Goal: Task Accomplishment & Management: Use online tool/utility

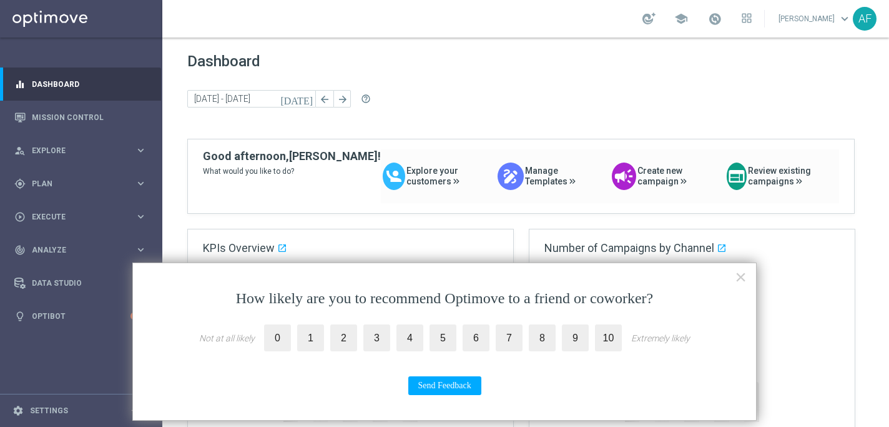
click at [746, 279] on button "×" at bounding box center [741, 277] width 12 height 20
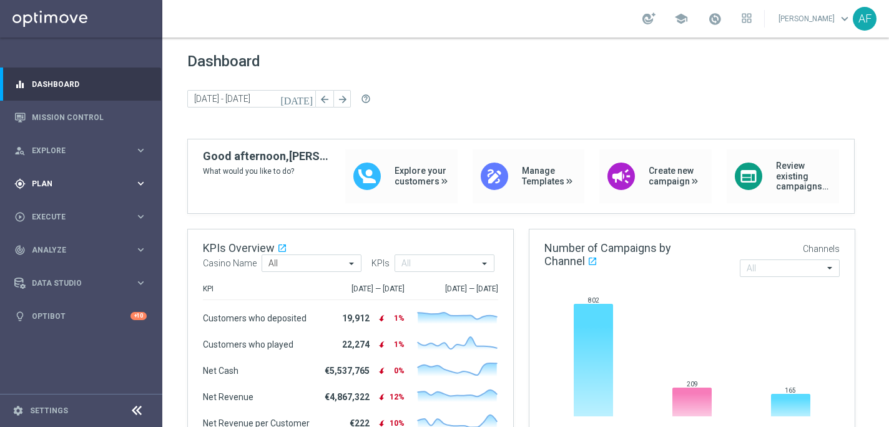
click at [61, 187] on div "gps_fixed Plan" at bounding box center [74, 183] width 121 height 11
click at [61, 239] on accordion "Templates keyboard_arrow_right Optimail Web Push Notifications Webpage Pop-up" at bounding box center [96, 246] width 129 height 19
click at [61, 243] on span "Templates" at bounding box center [77, 246] width 89 height 7
click at [59, 262] on link "Optimail" at bounding box center [84, 265] width 91 height 10
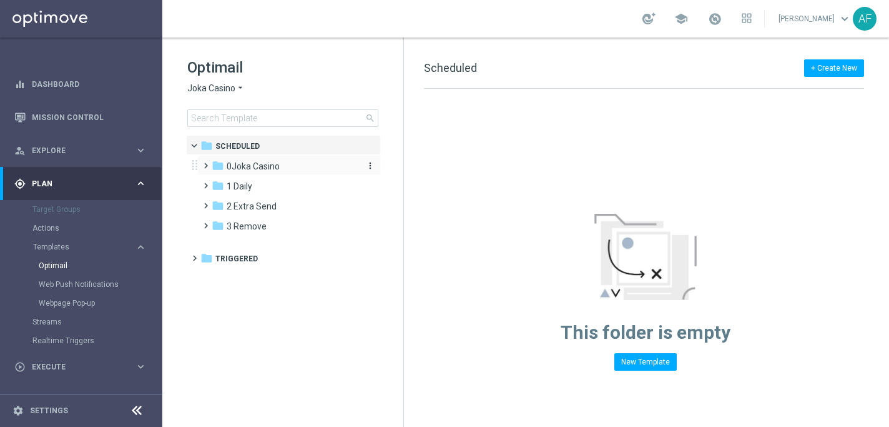
click at [249, 164] on span "0Joka Casino" at bounding box center [253, 166] width 53 height 11
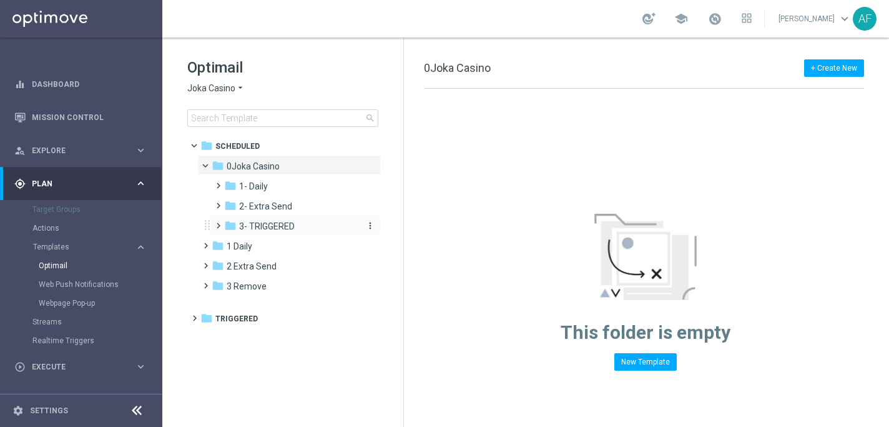
click at [284, 224] on span "3- TRIGGERED" at bounding box center [267, 225] width 56 height 11
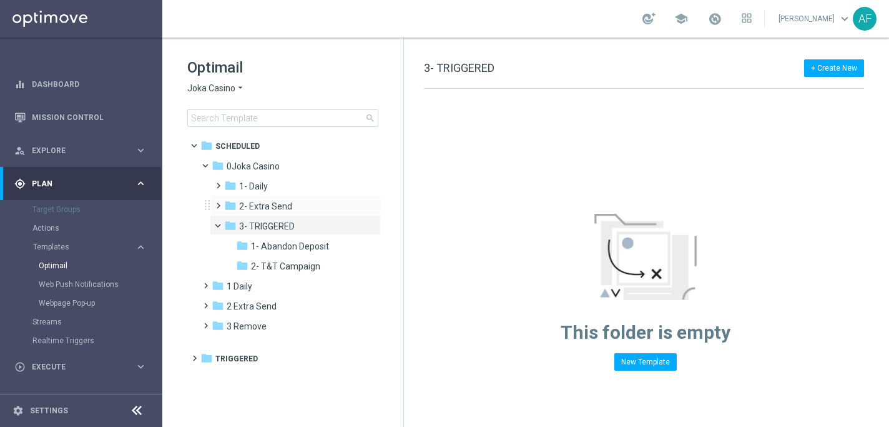
click at [277, 198] on div "folder 2- Extra Send more_vert" at bounding box center [295, 205] width 171 height 20
click at [278, 186] on div "folder 1- Daily" at bounding box center [290, 186] width 133 height 14
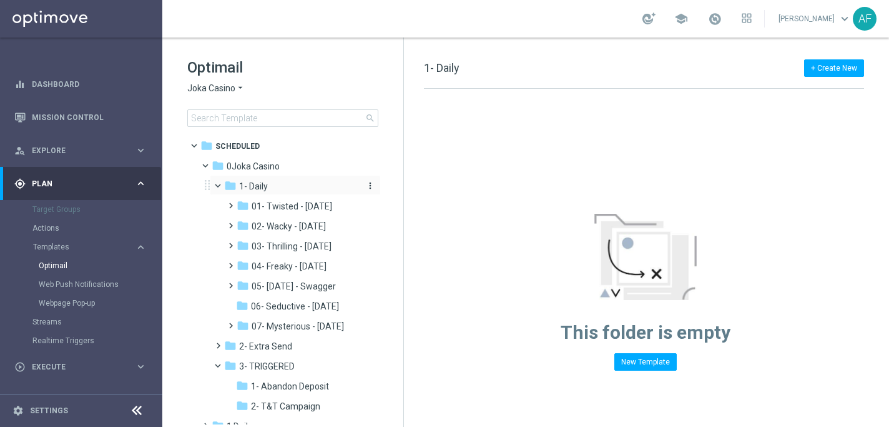
click at [265, 181] on span "1- Daily" at bounding box center [253, 186] width 29 height 11
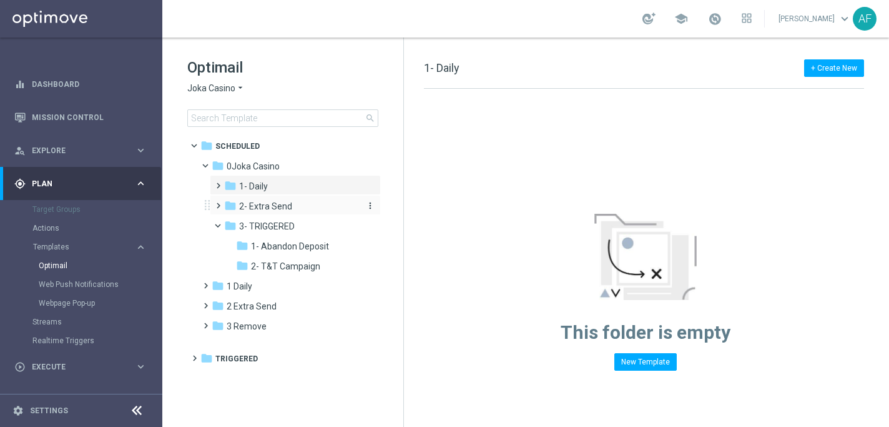
click at [269, 199] on div "folder 2- Extra Send" at bounding box center [290, 206] width 133 height 14
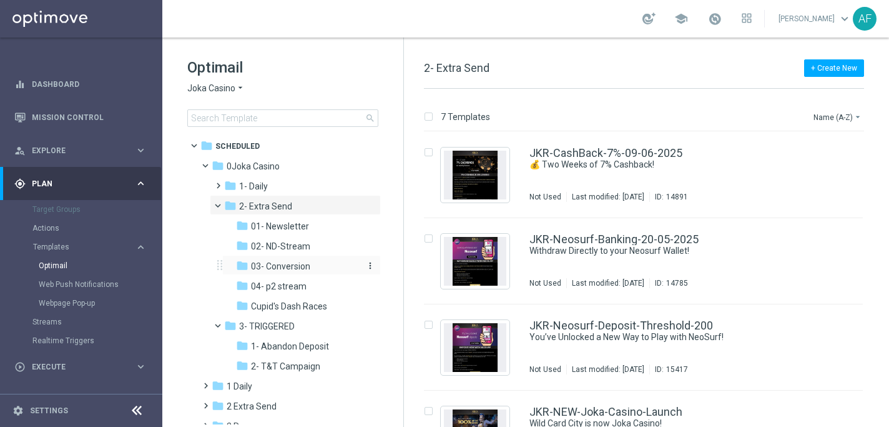
click at [282, 259] on div "folder 03- Conversion" at bounding box center [297, 266] width 123 height 14
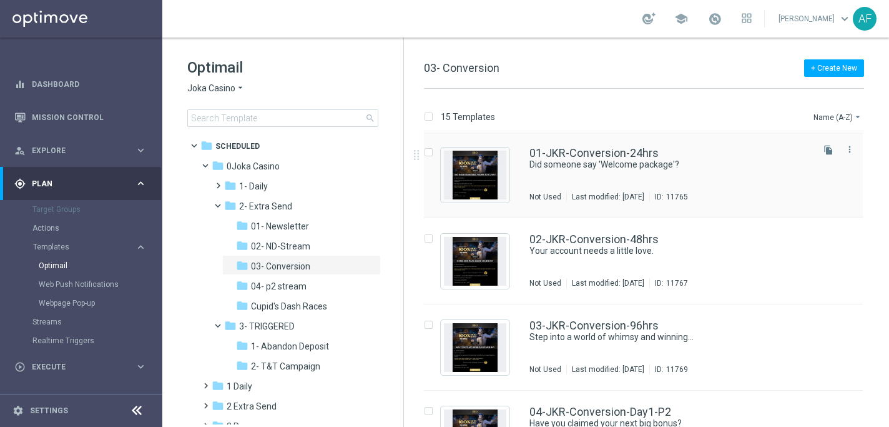
click at [590, 186] on div "01-JKR-Conversion-24hrs Did someone say 'Welcome package'? Not Used Last modifi…" at bounding box center [670, 174] width 281 height 54
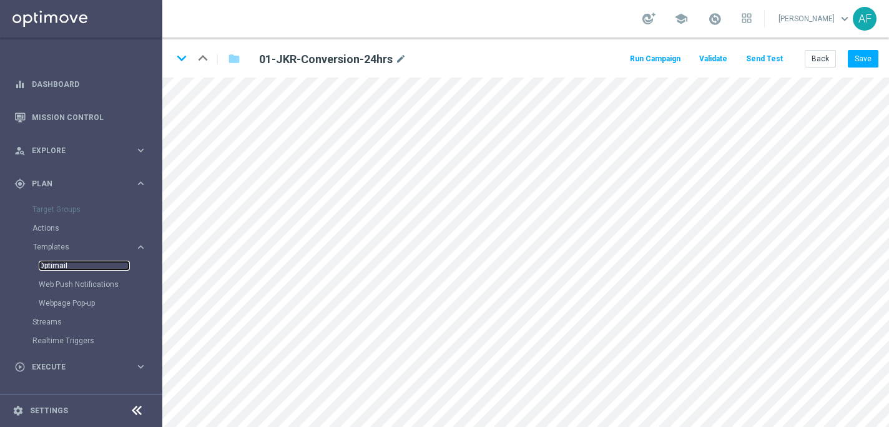
click at [60, 266] on link "Optimail" at bounding box center [84, 265] width 91 height 10
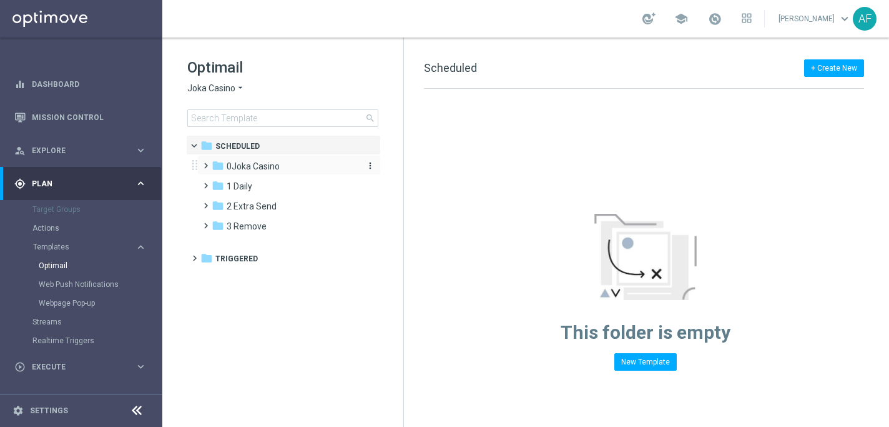
click at [267, 166] on span "0Joka Casino" at bounding box center [253, 166] width 53 height 11
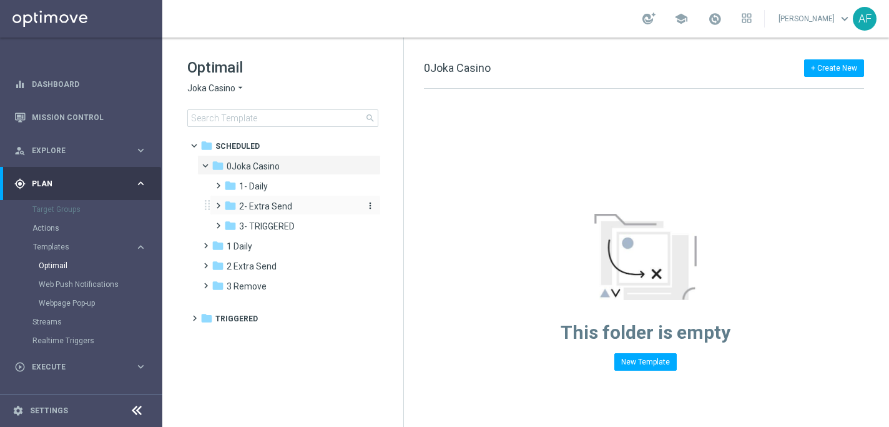
click at [278, 204] on span "2- Extra Send" at bounding box center [265, 206] width 53 height 11
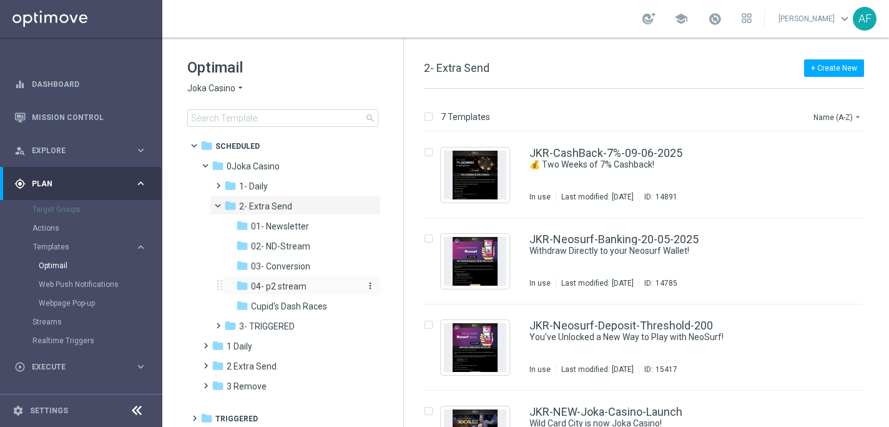
click at [295, 287] on span "04- p2 stream" at bounding box center [279, 285] width 56 height 11
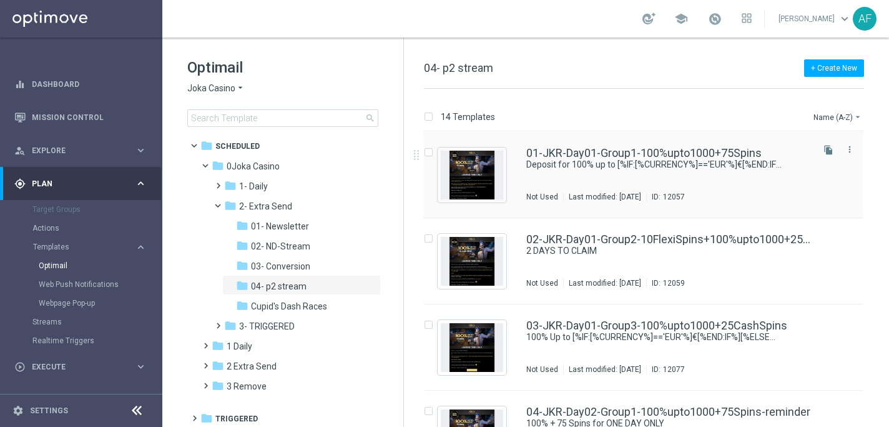
click at [591, 177] on div "01-JKR-Day01-Group1-100%upto1000+75Spins Deposit for 100% up to [%IF:[%CURRENCY…" at bounding box center [669, 174] width 284 height 54
